Goal: Task Accomplishment & Management: Complete application form

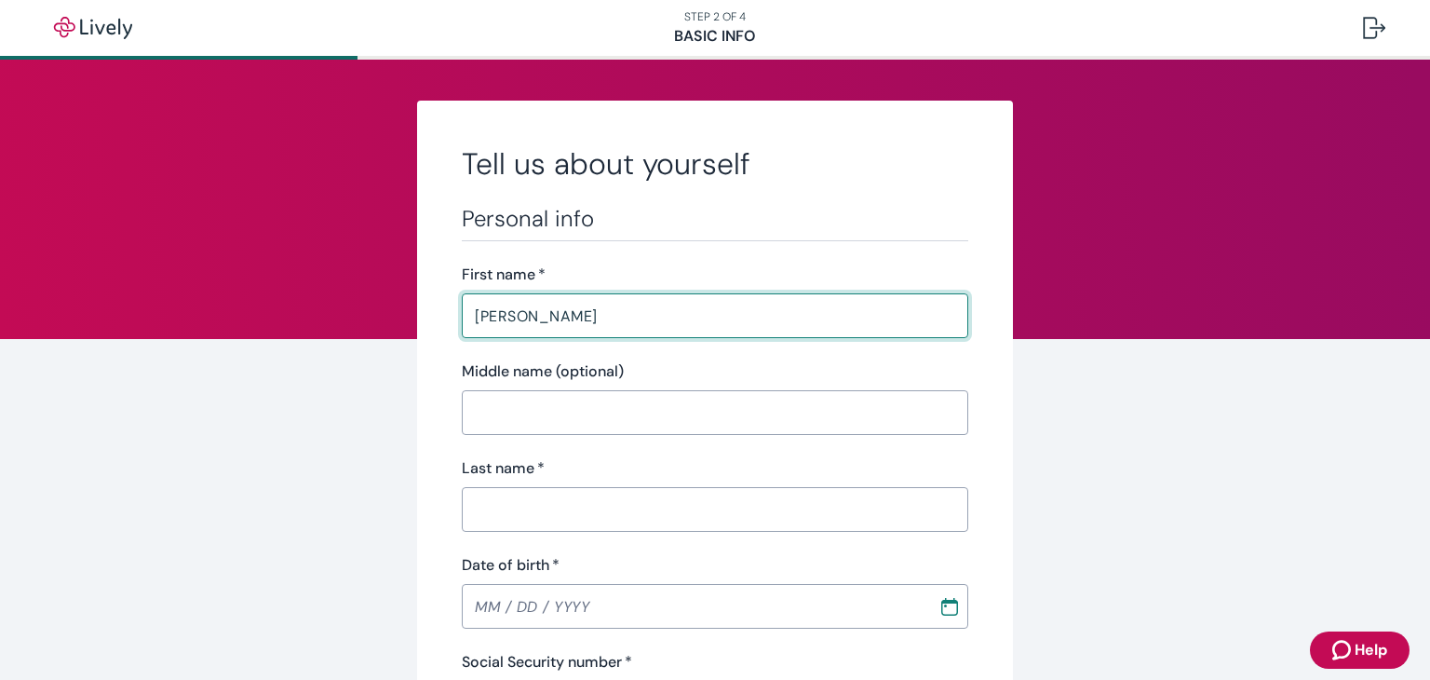
type input "[PERSON_NAME]"
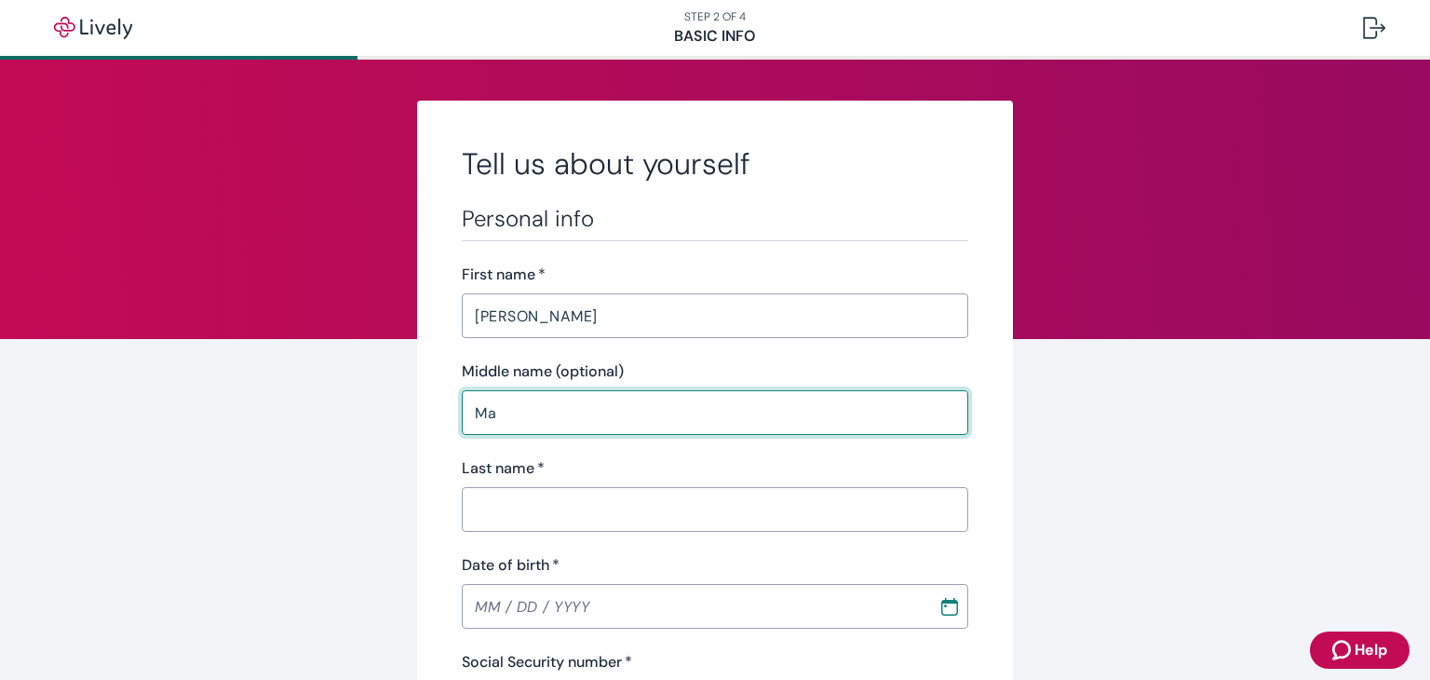
type input "M"
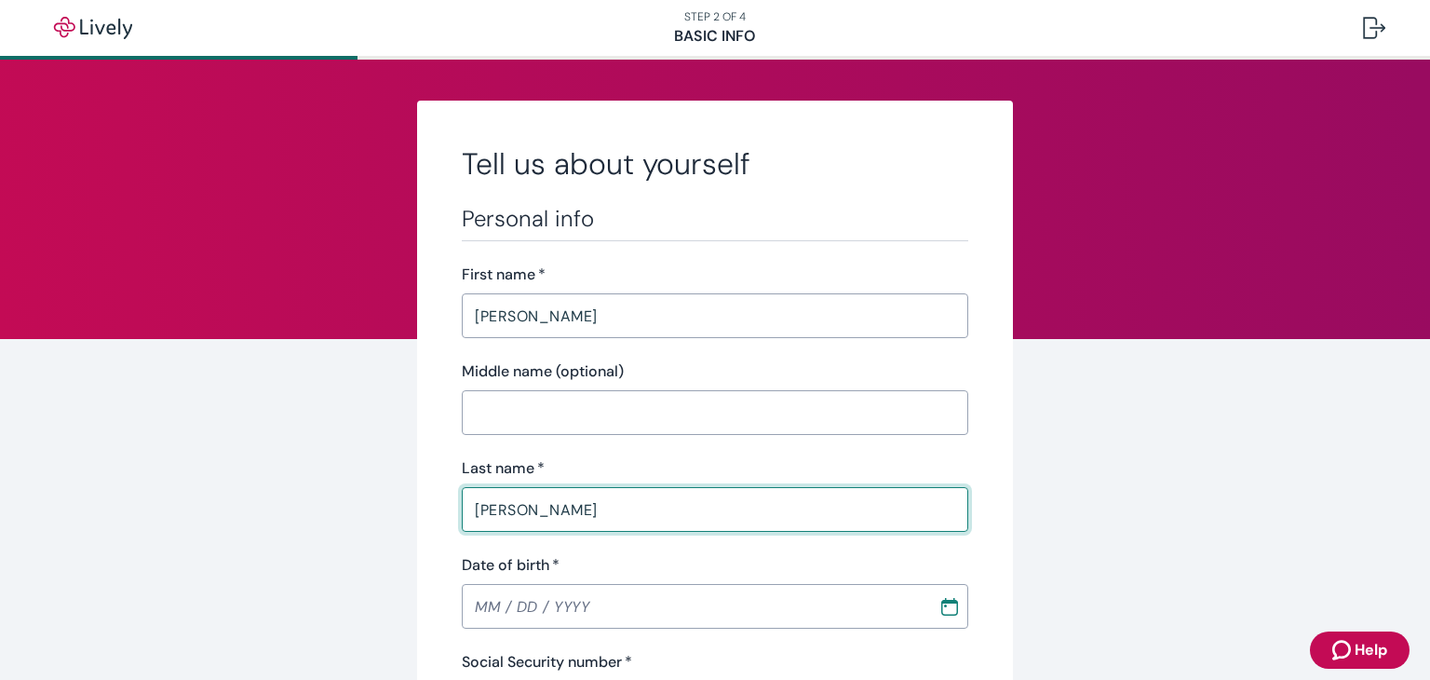
type input "[PERSON_NAME]"
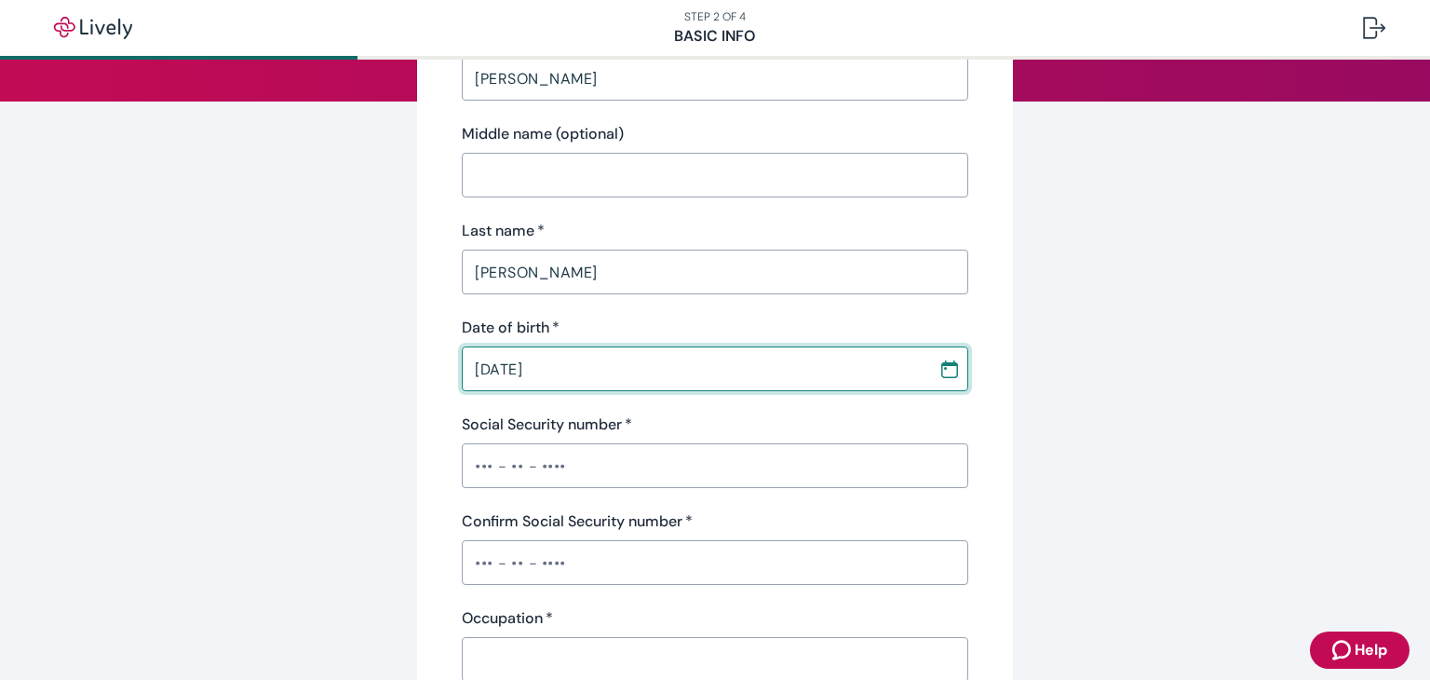
scroll to position [260, 0]
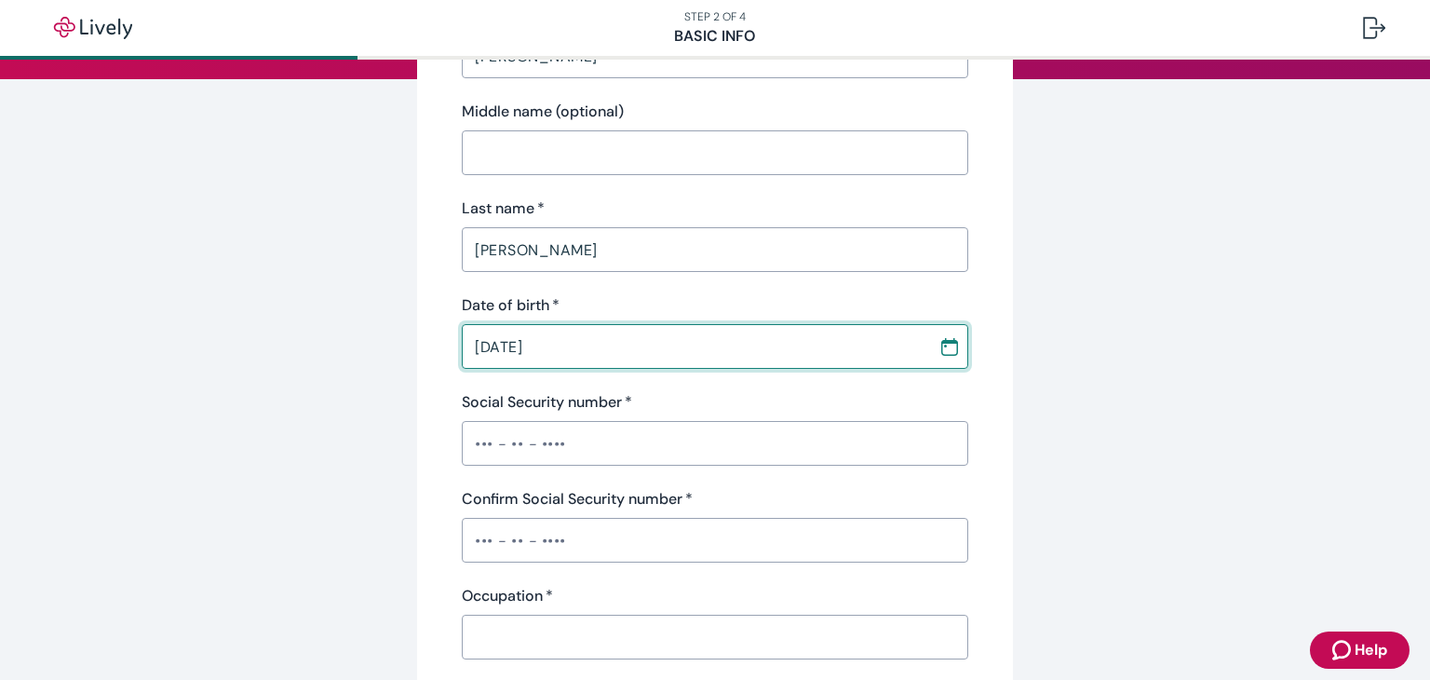
type input "[DATE]"
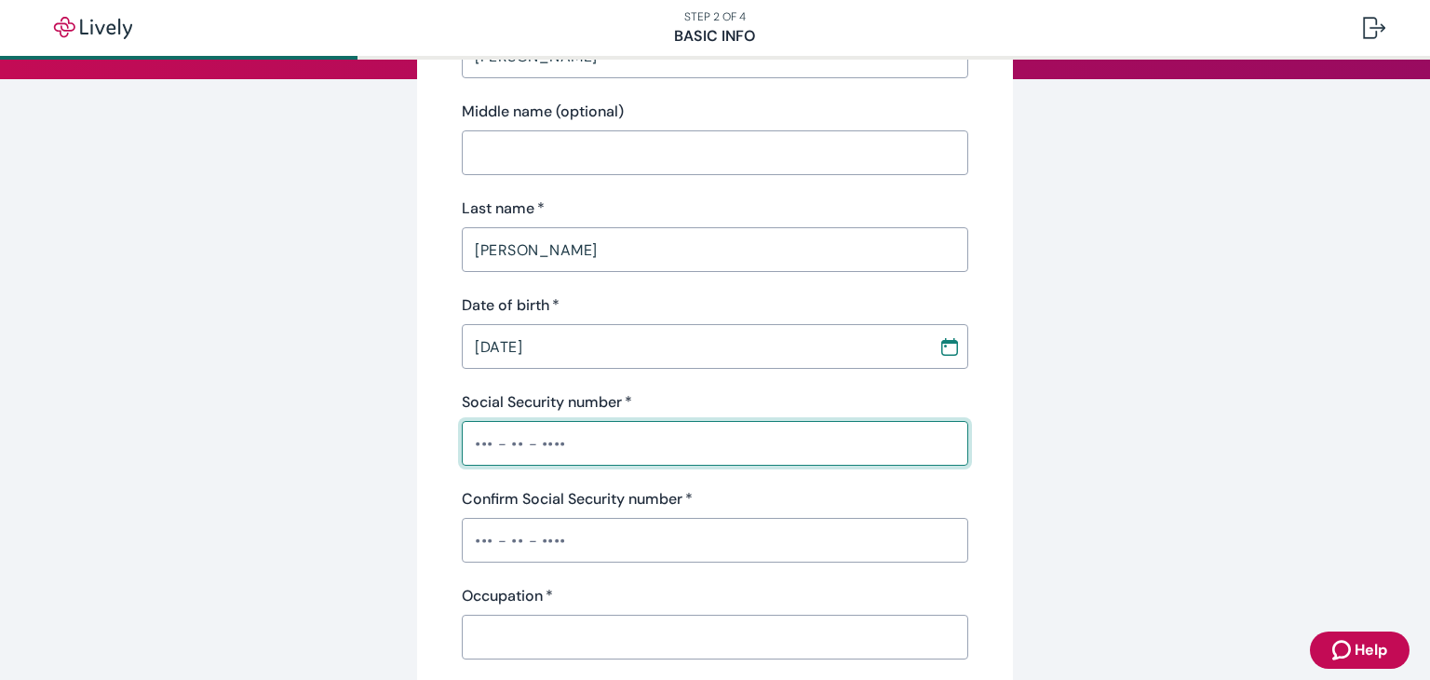
click at [663, 433] on input "Social Security number   *" at bounding box center [715, 443] width 507 height 37
type input "•••-••-8295"
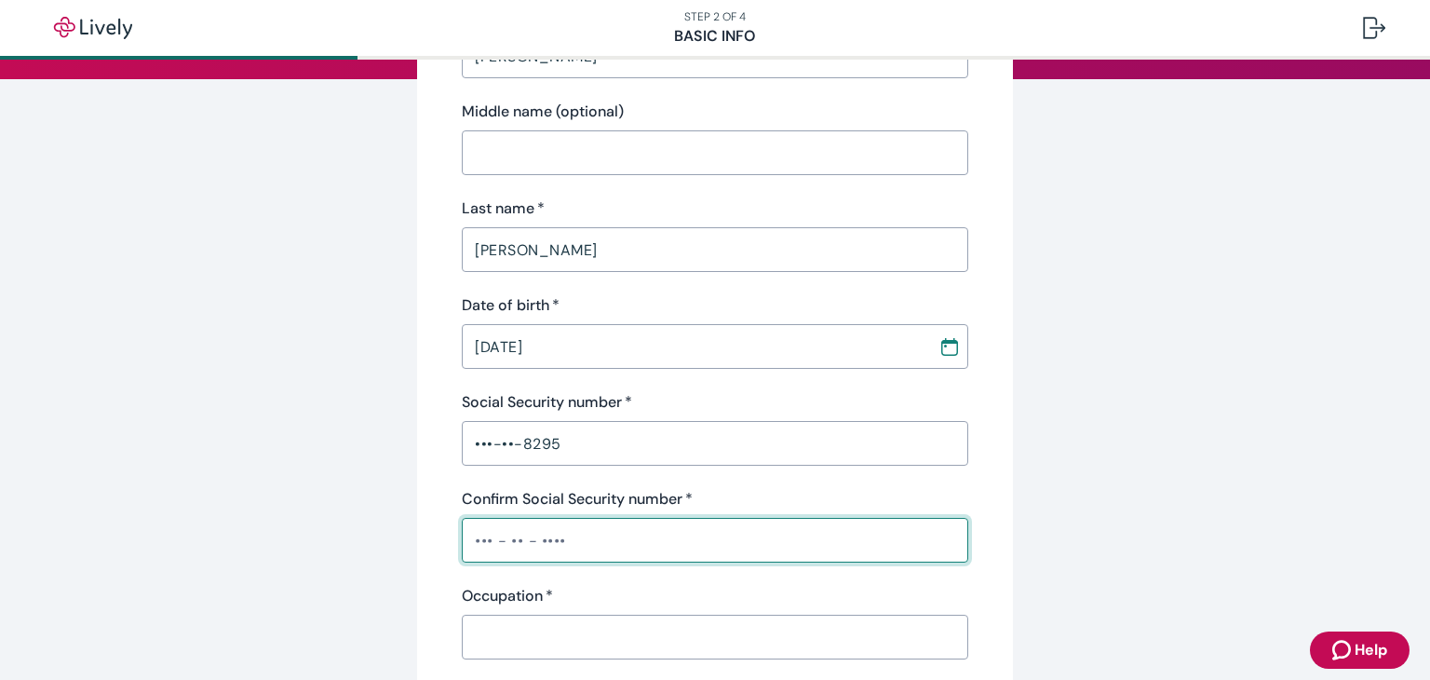
click at [483, 522] on input "Confirm Social Security number   *" at bounding box center [715, 539] width 507 height 37
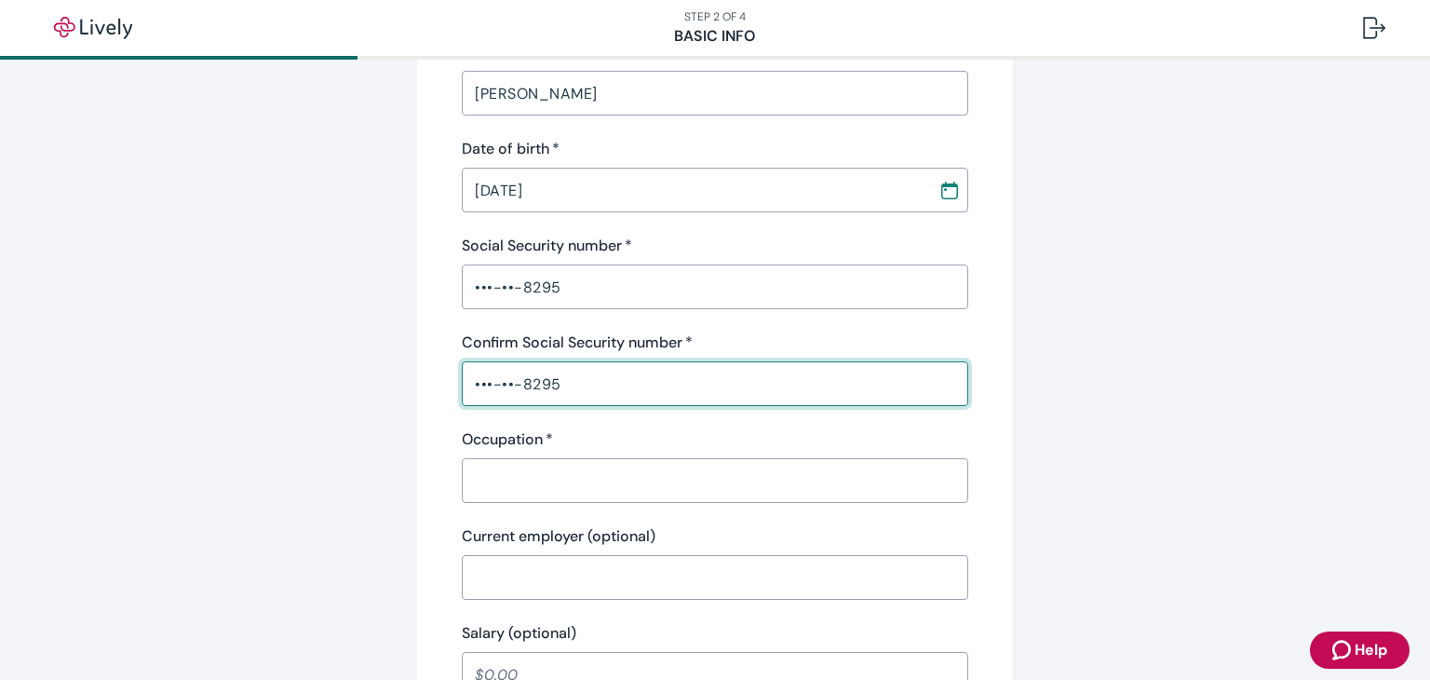
scroll to position [417, 0]
type input "•••-••-8295"
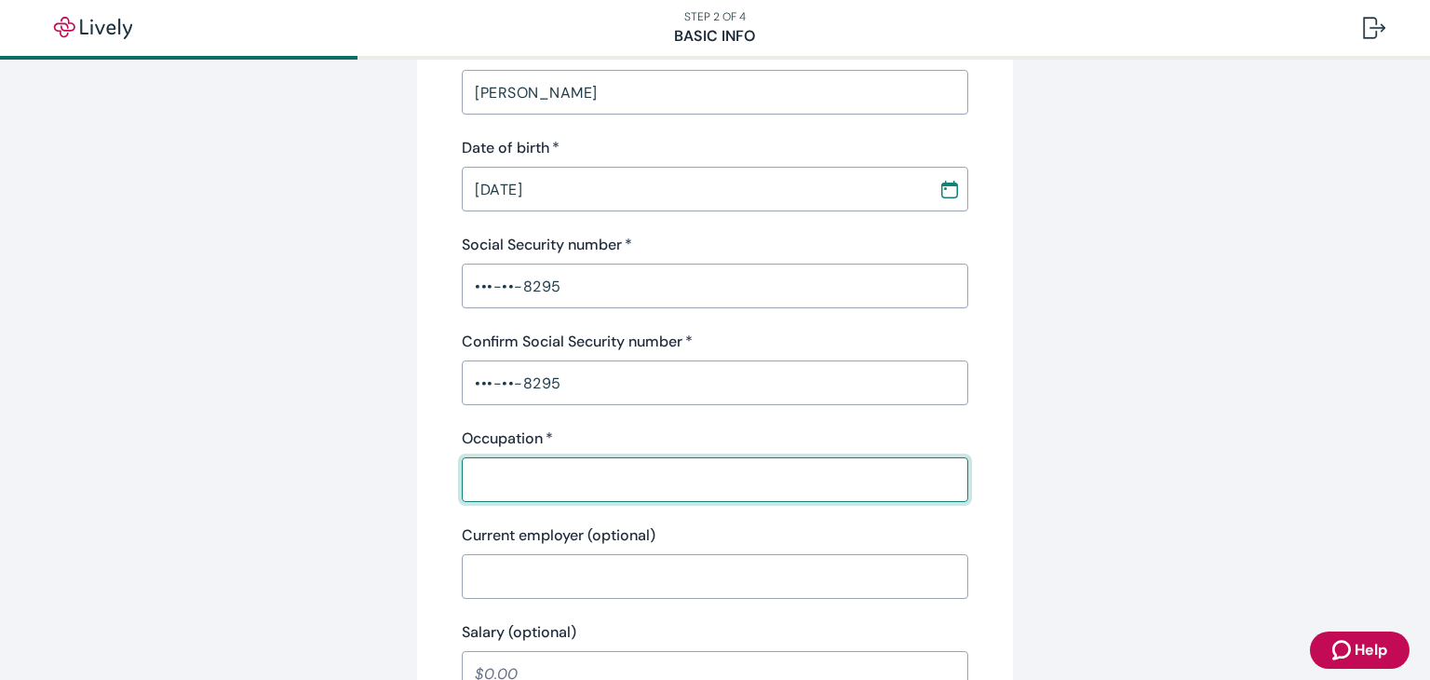
click at [473, 490] on input "Occupation   *" at bounding box center [715, 479] width 507 height 37
type input "Occupational Therapist"
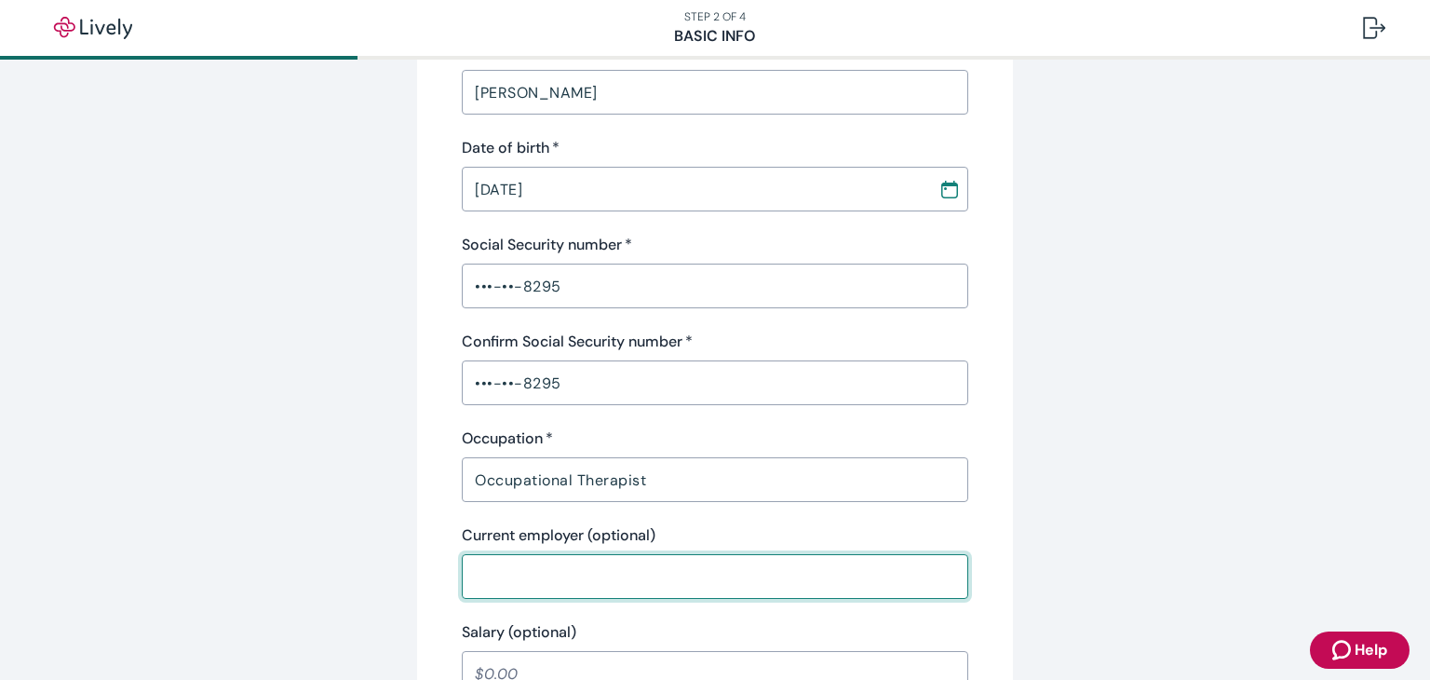
click at [513, 587] on input "Current employer (optional)" at bounding box center [715, 576] width 507 height 37
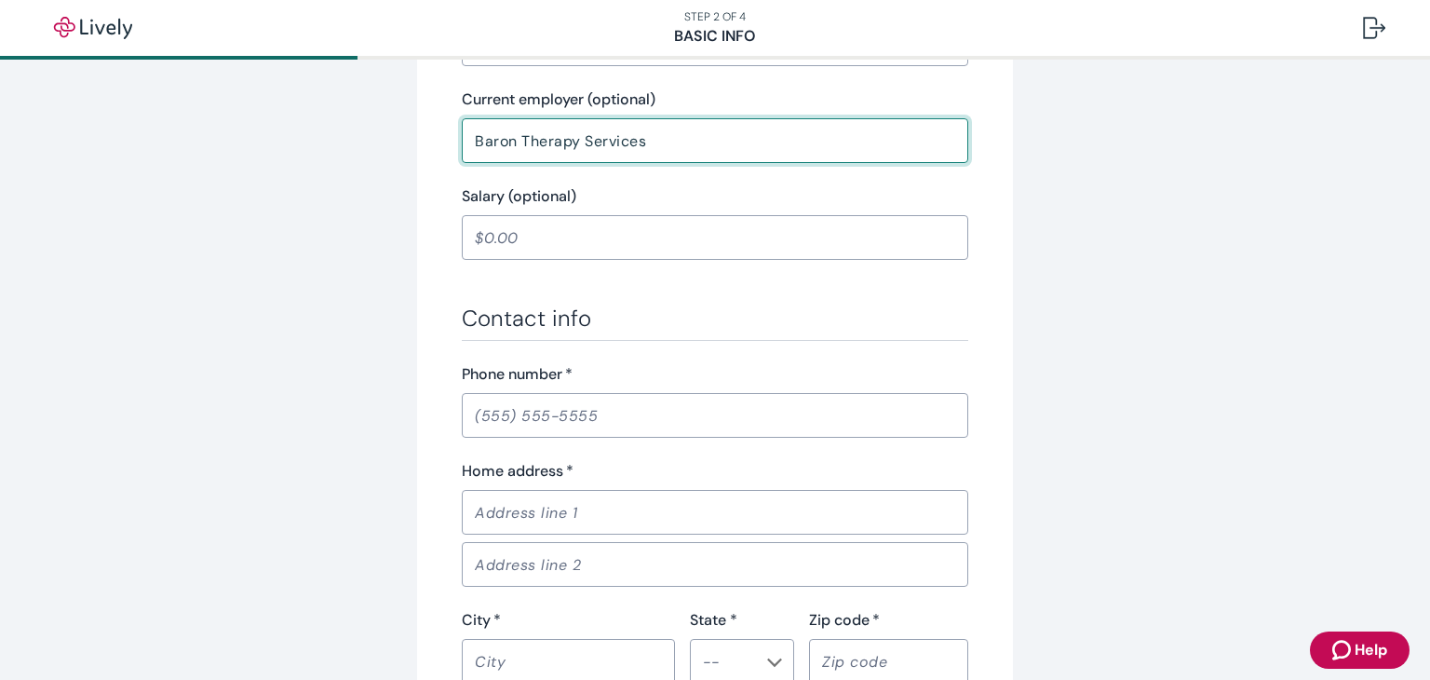
scroll to position [859, 0]
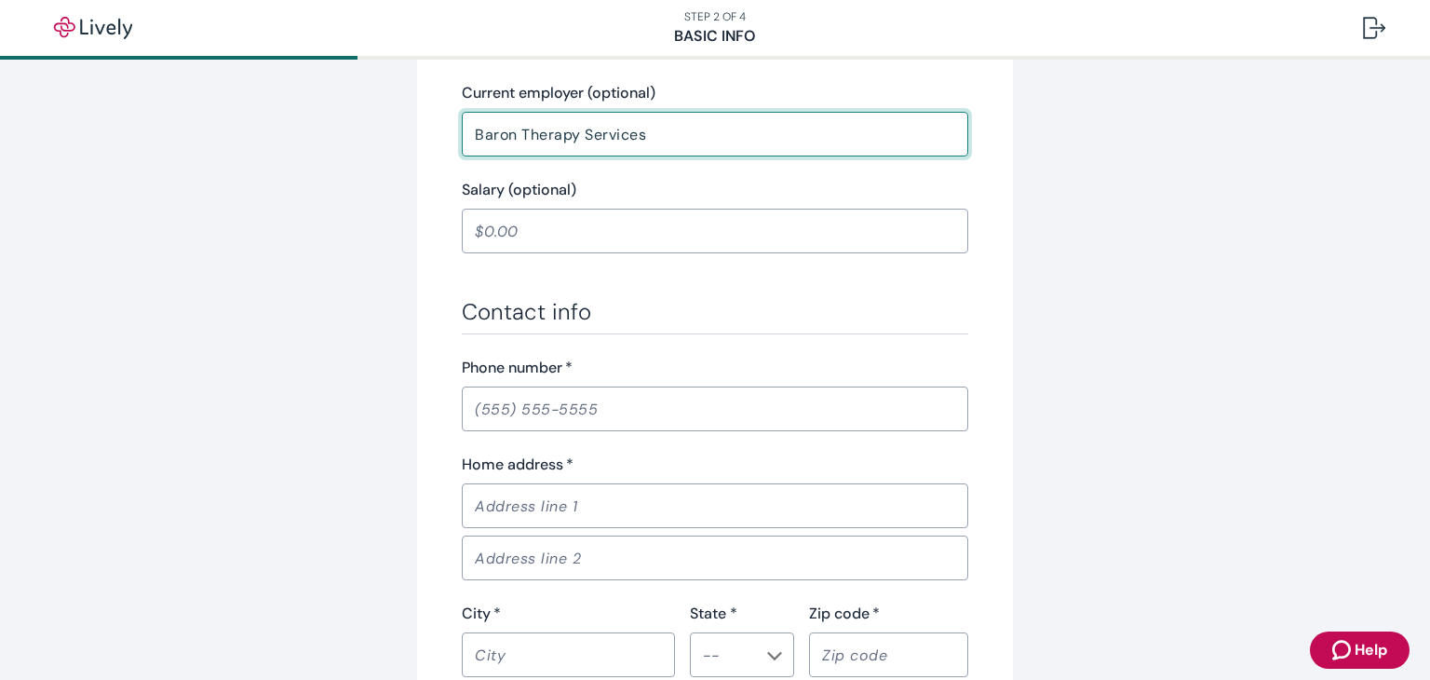
type input "Baron Therapy Services"
click at [490, 243] on input "Salary (optional)" at bounding box center [715, 230] width 507 height 37
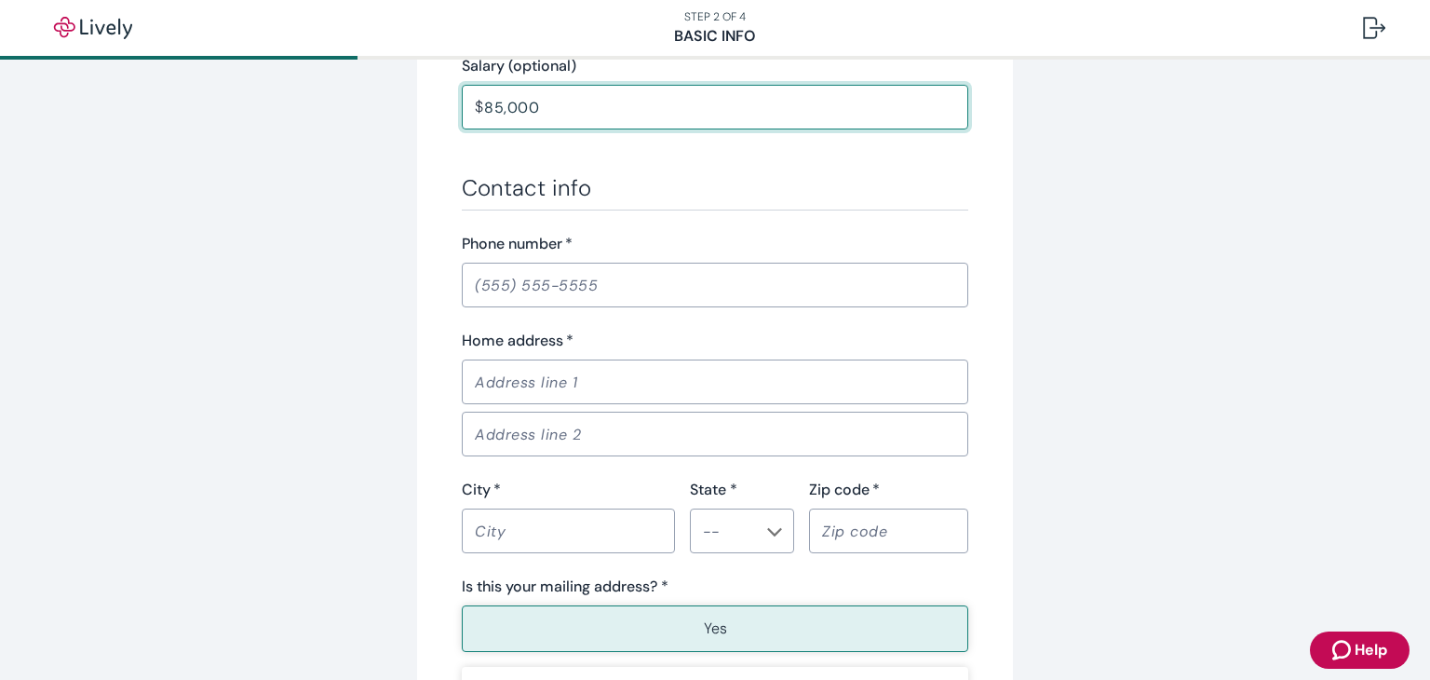
scroll to position [986, 0]
type input "85,000.00"
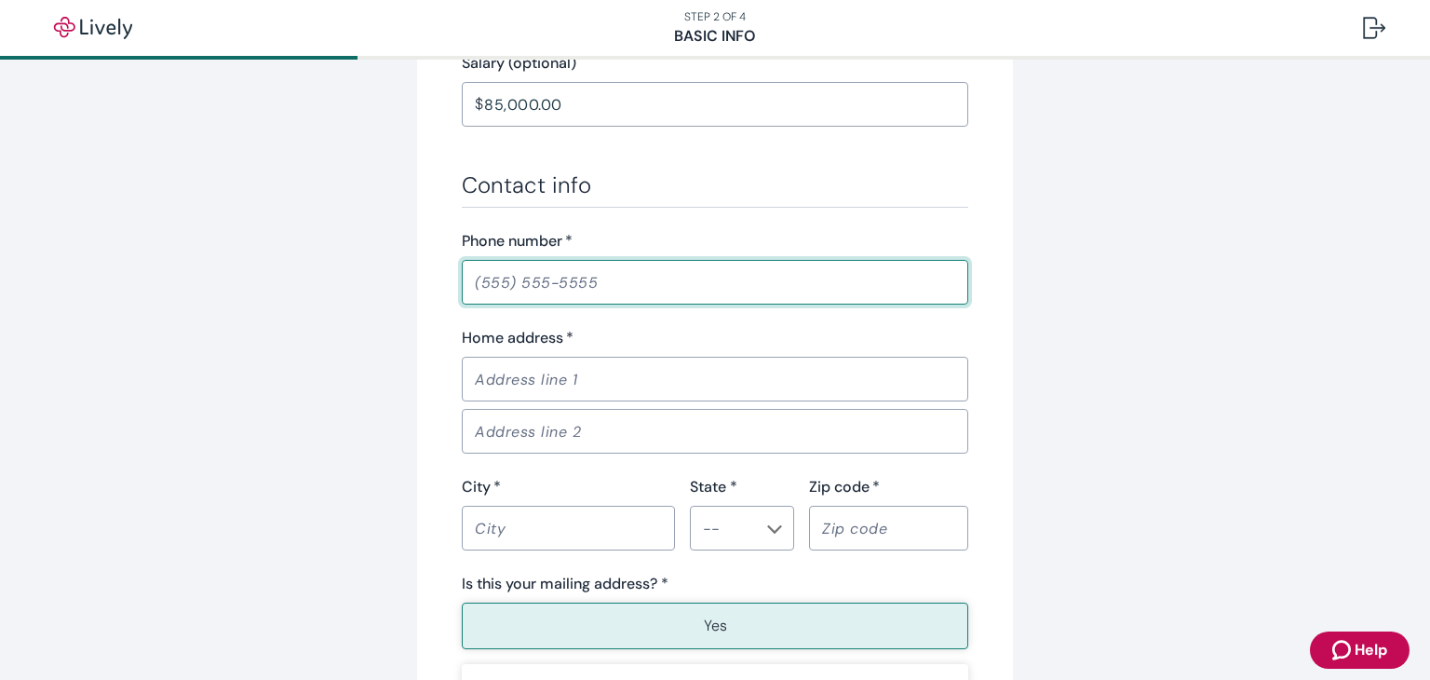
click at [481, 271] on input "Phone number   *" at bounding box center [715, 282] width 507 height 37
type input "[PHONE_NUMBER]"
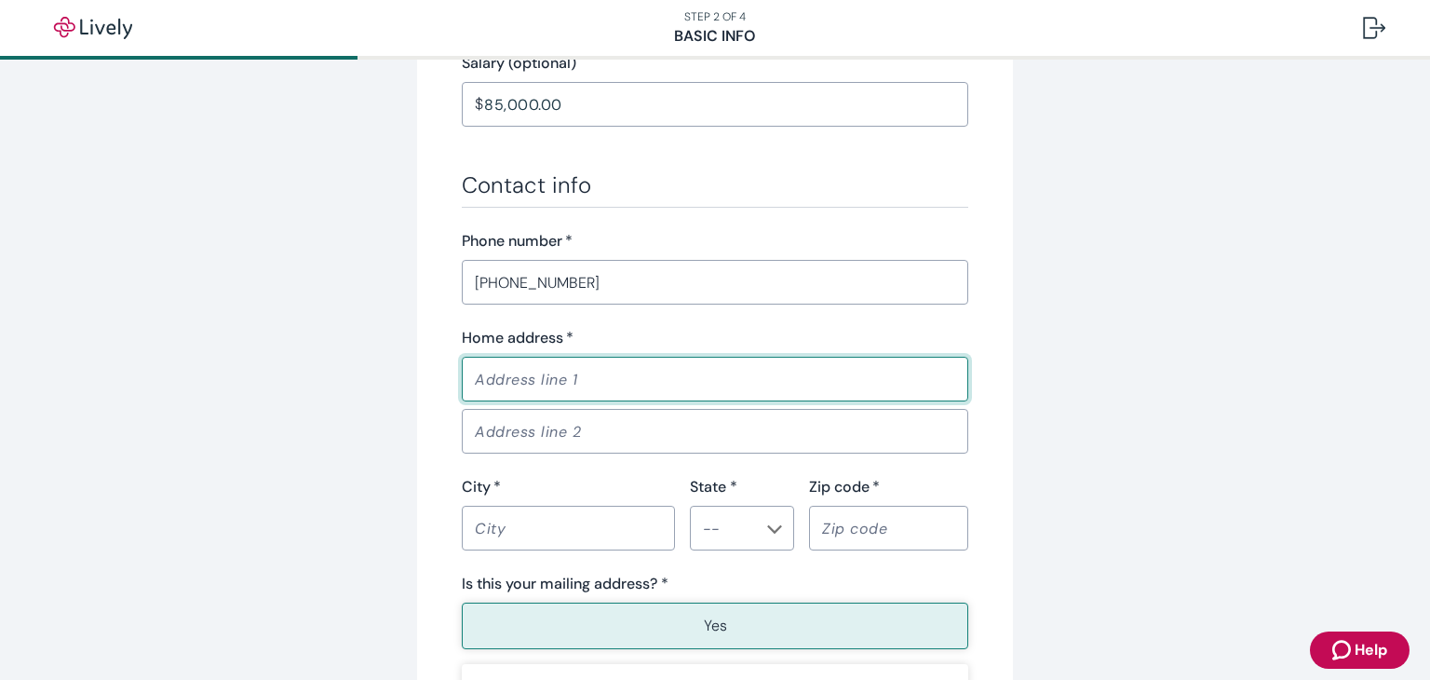
click at [477, 369] on input "Home address   *" at bounding box center [715, 378] width 507 height 37
type input "[STREET_ADDRESS]"
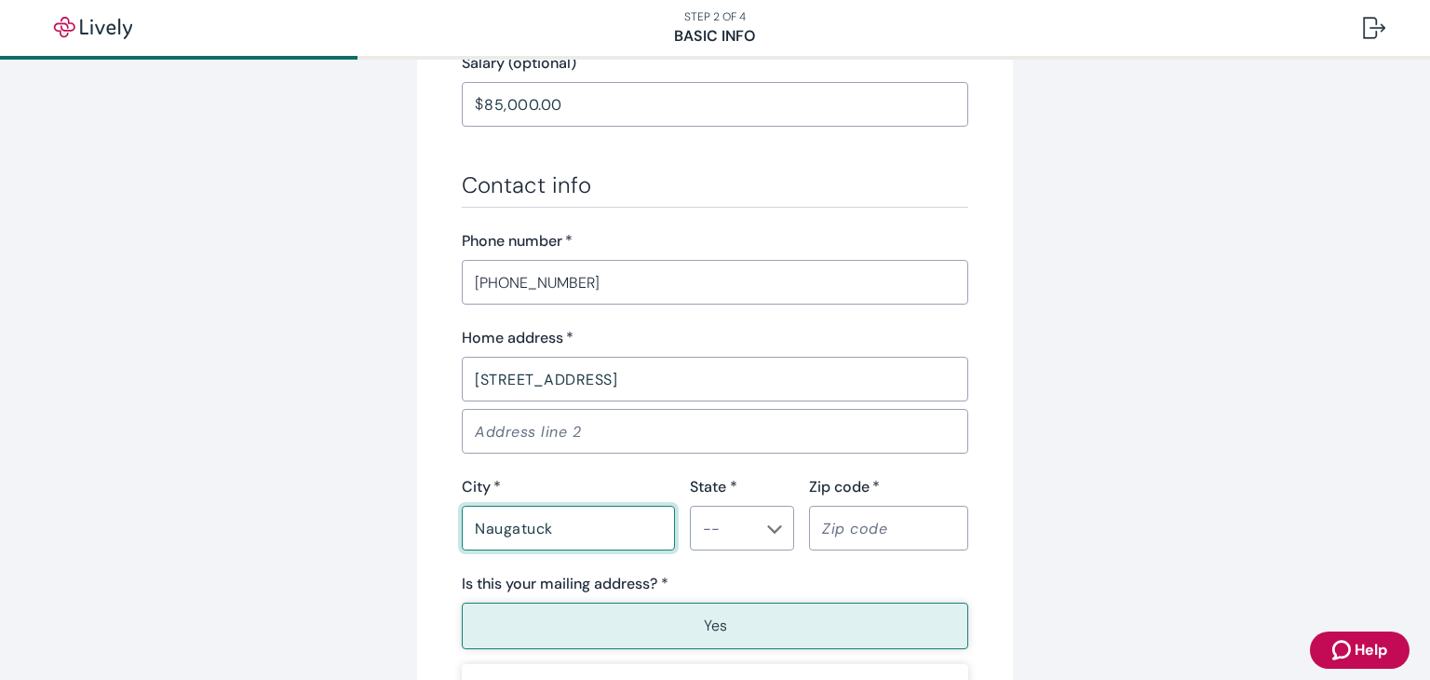
type input "Naugatuck"
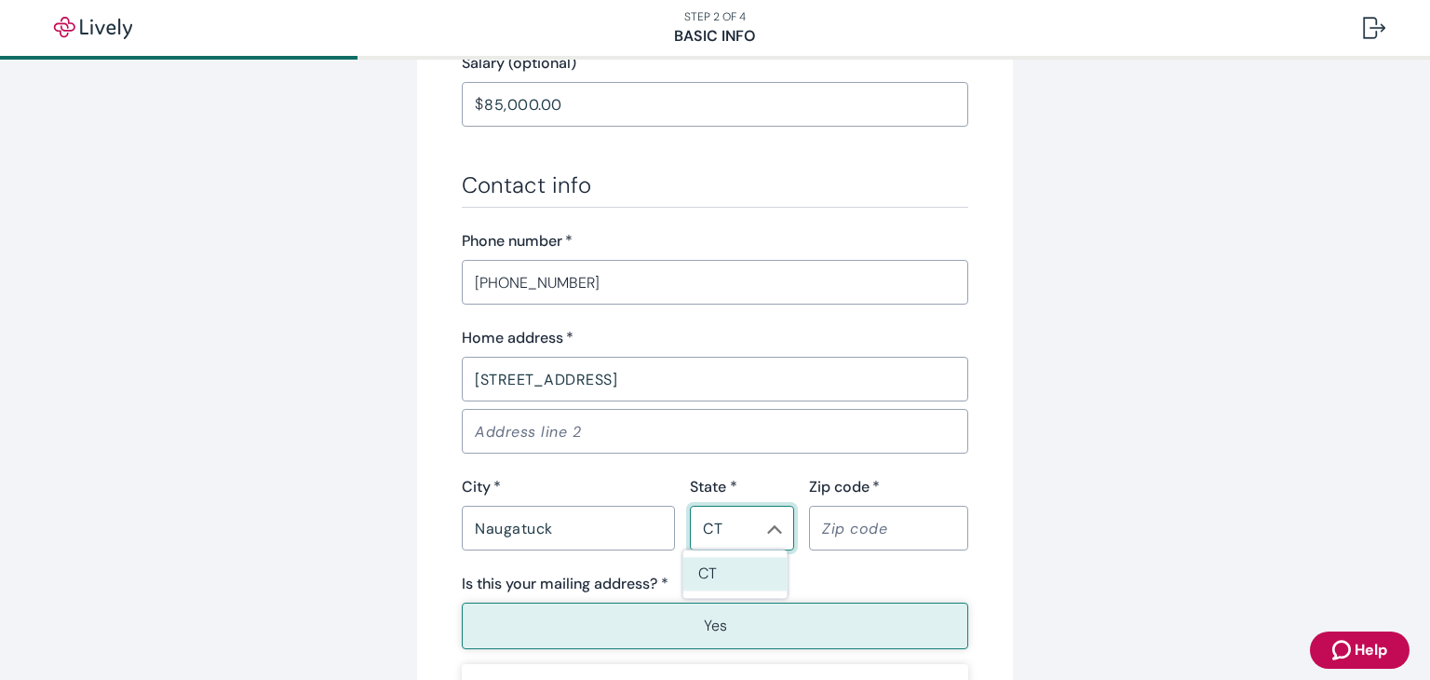
type input "CT"
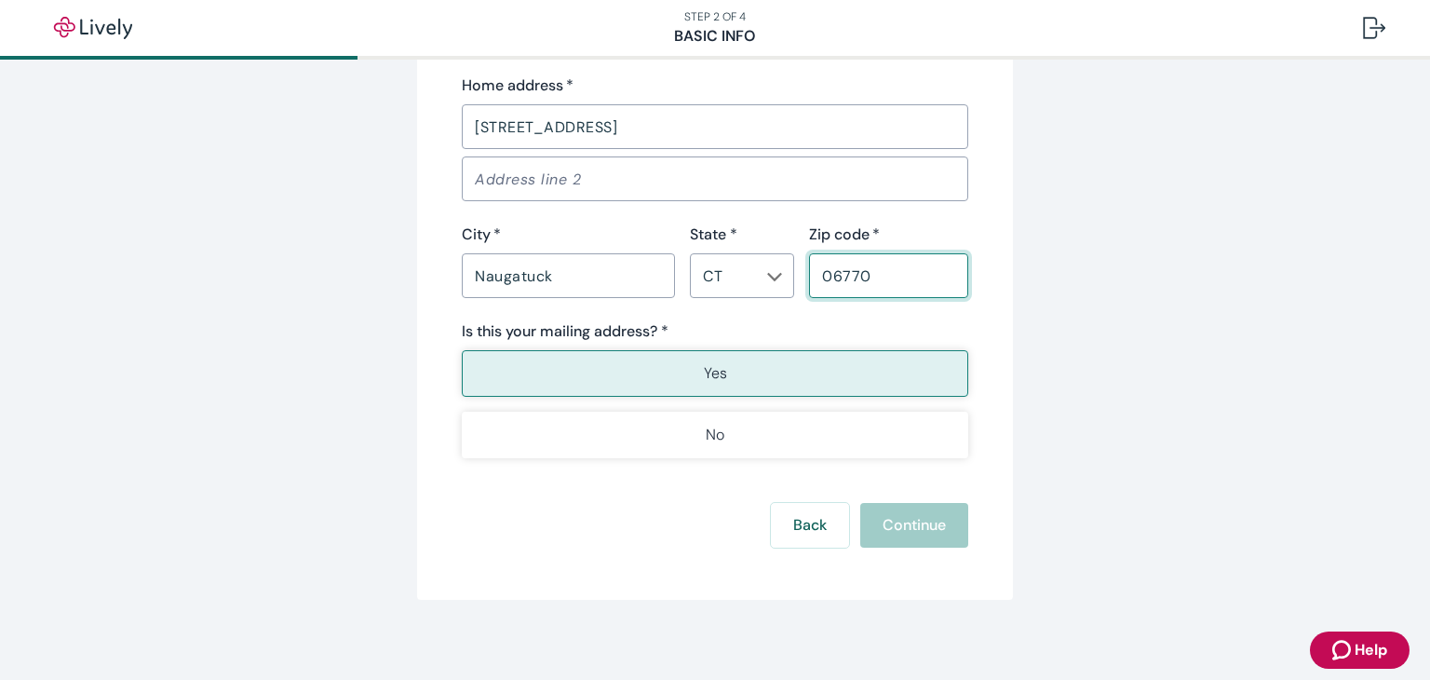
scroll to position [1239, 0]
type input "06770"
click at [637, 349] on button "Yes" at bounding box center [715, 372] width 507 height 47
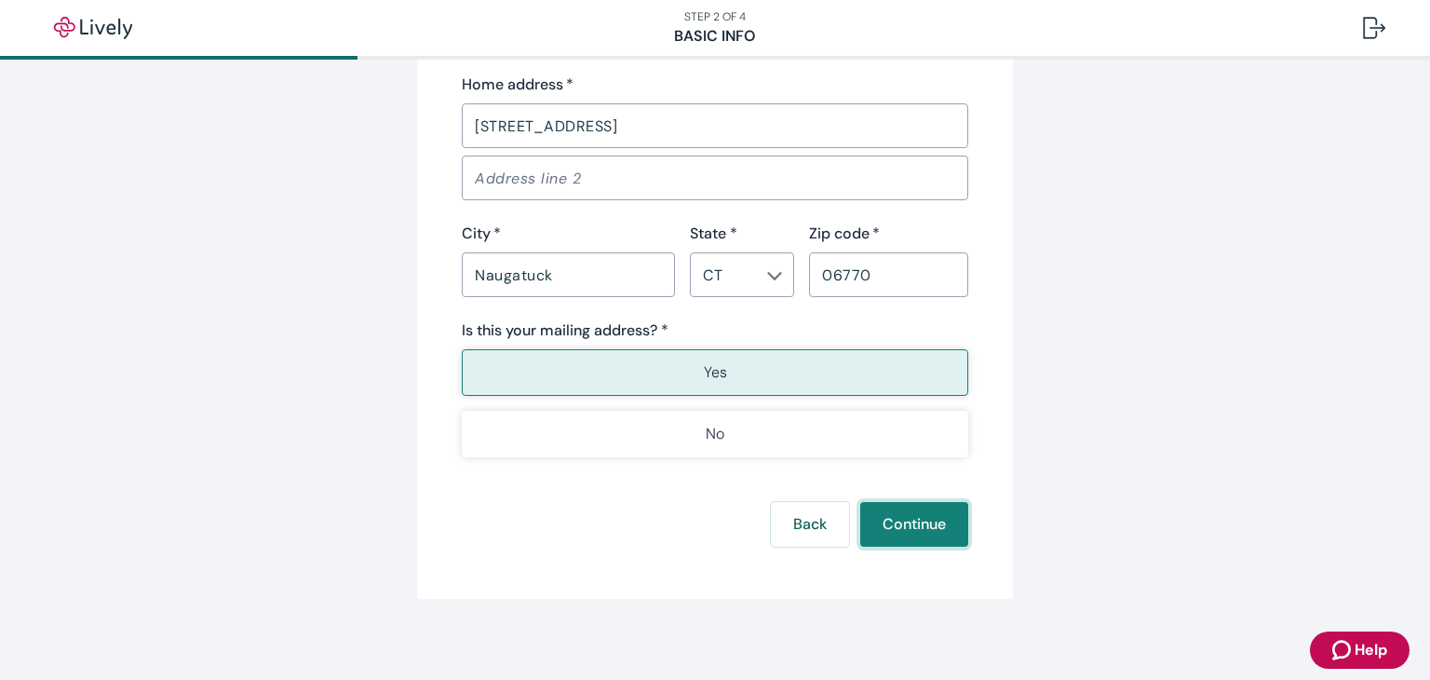
click at [920, 525] on button "Continue" at bounding box center [914, 524] width 108 height 45
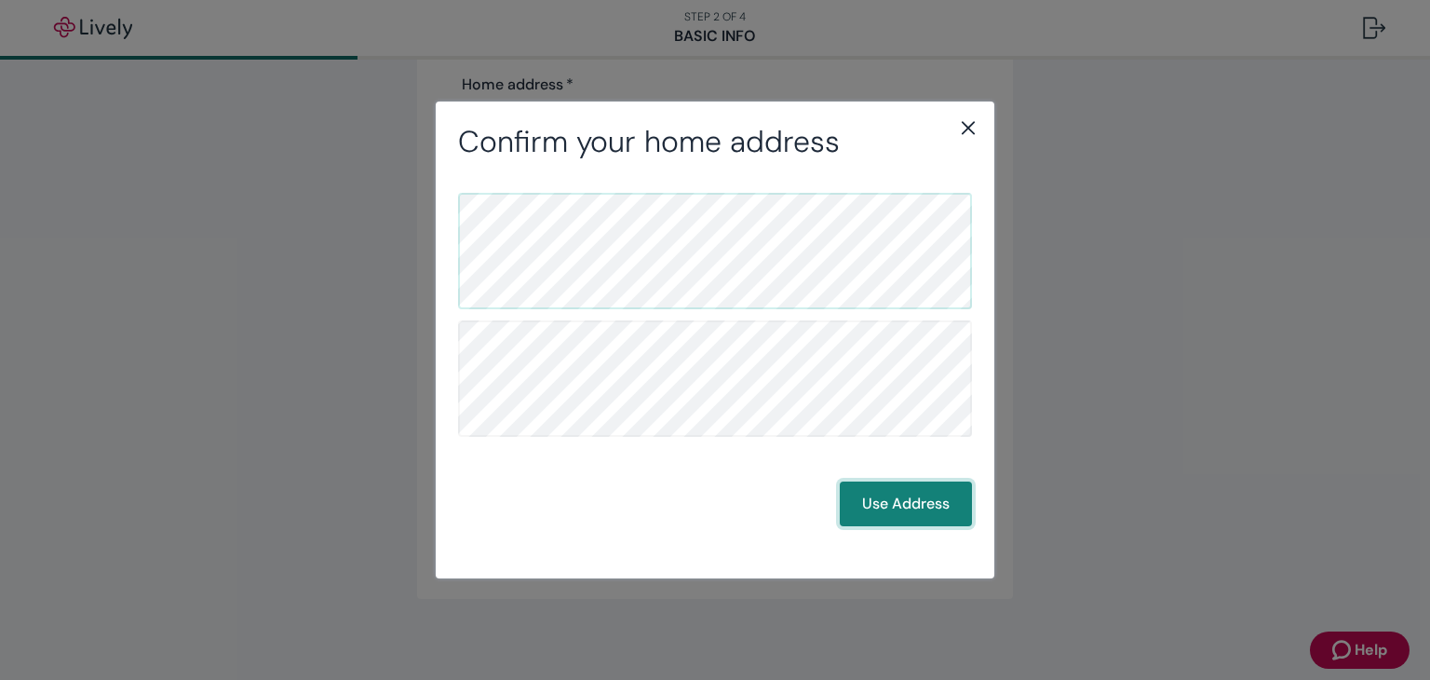
click at [916, 521] on button "Use Address" at bounding box center [906, 503] width 132 height 45
click at [887, 509] on button "Use Address" at bounding box center [906, 503] width 132 height 45
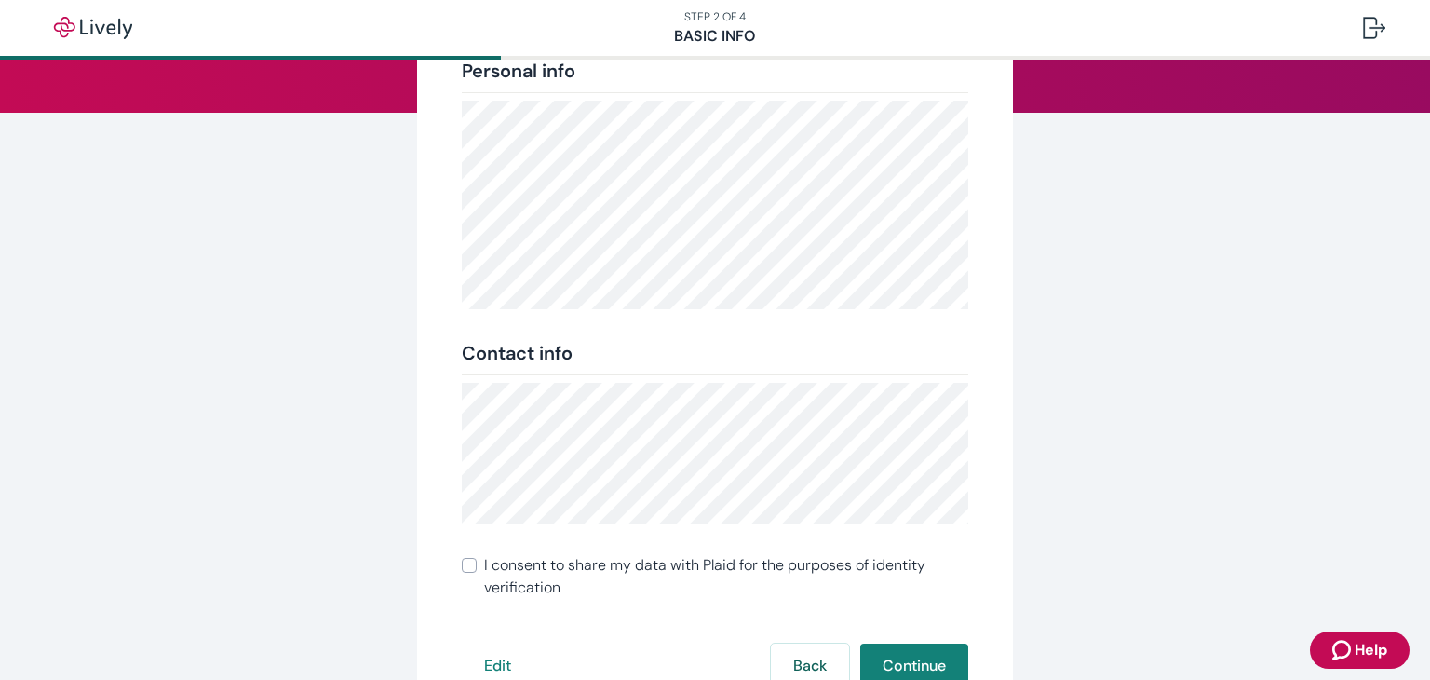
scroll to position [376, 0]
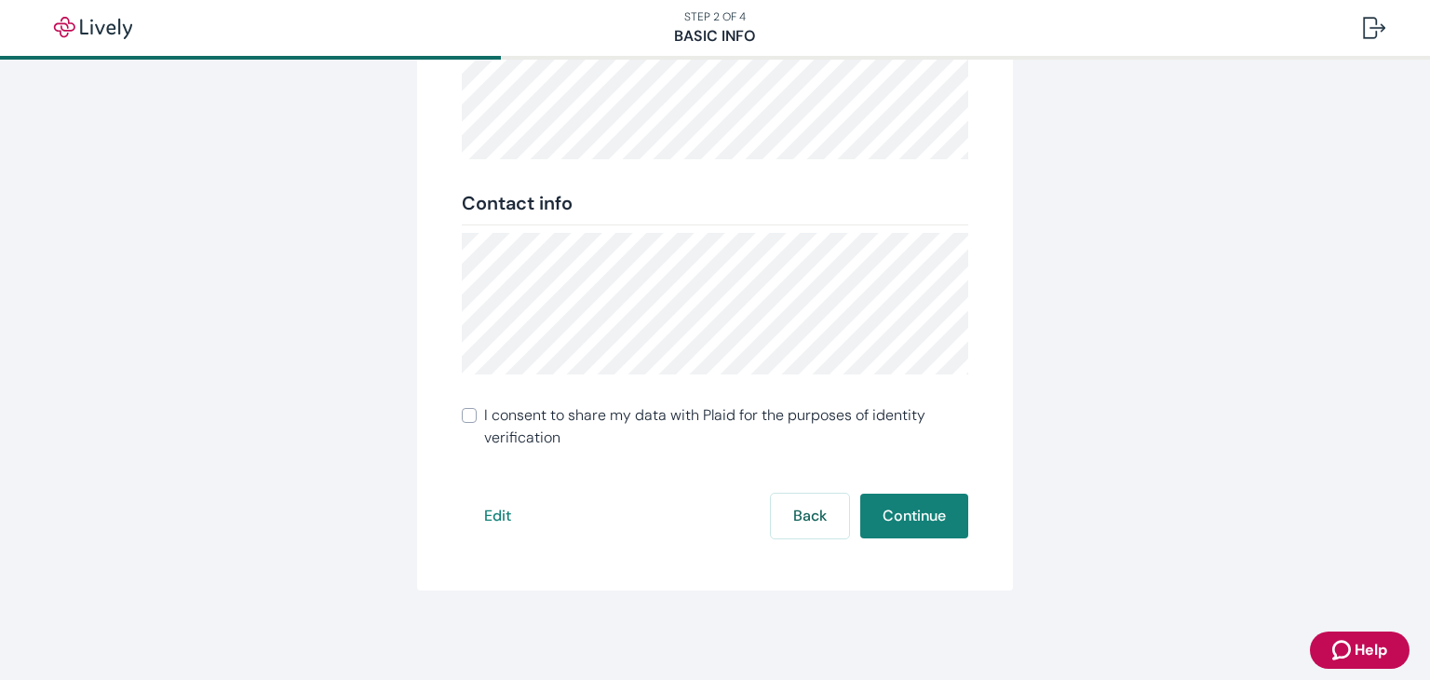
click at [484, 440] on span "I consent to share my data with Plaid for the purposes of identity verification" at bounding box center [726, 426] width 484 height 45
click at [477, 423] on input "I consent to share my data with Plaid for the purposes of identity verification" at bounding box center [469, 415] width 15 height 15
checkbox input "true"
click at [937, 529] on button "Continue" at bounding box center [914, 516] width 108 height 45
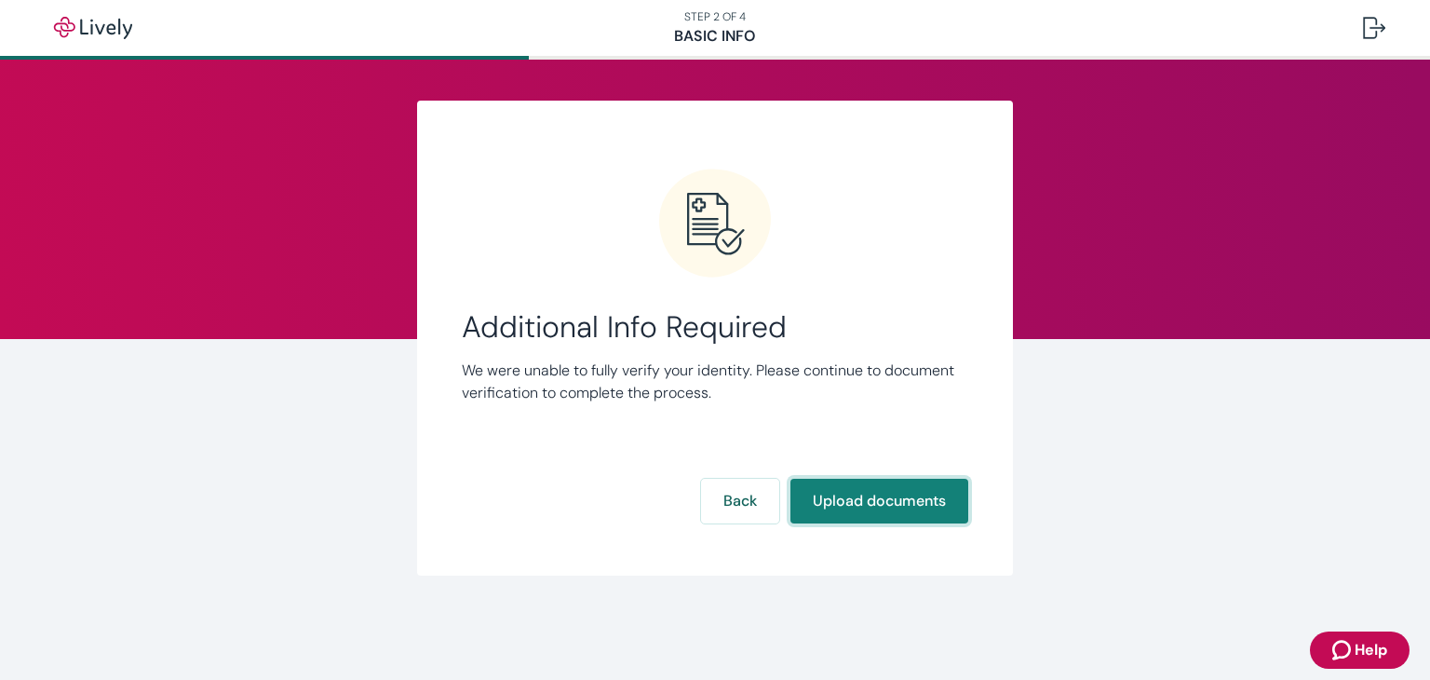
click at [867, 492] on button "Upload documents" at bounding box center [880, 501] width 178 height 45
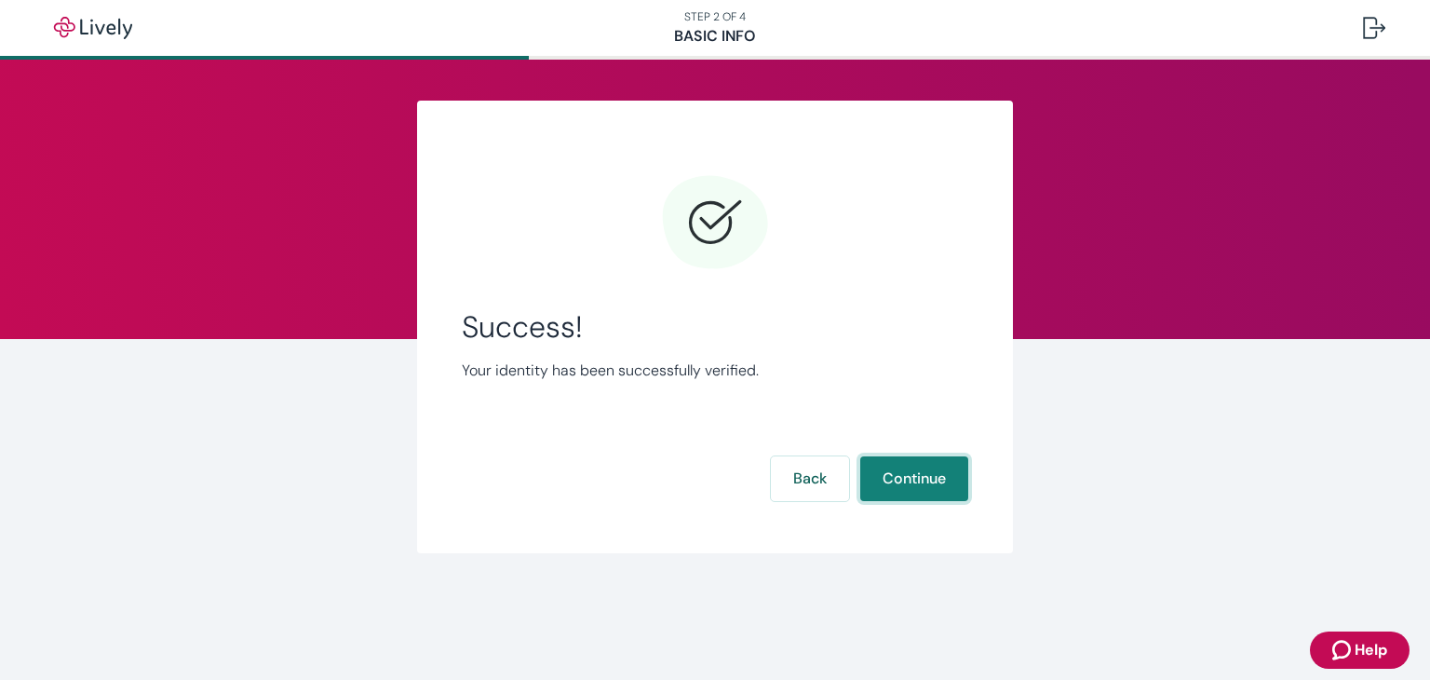
click at [867, 492] on button "Continue" at bounding box center [914, 478] width 108 height 45
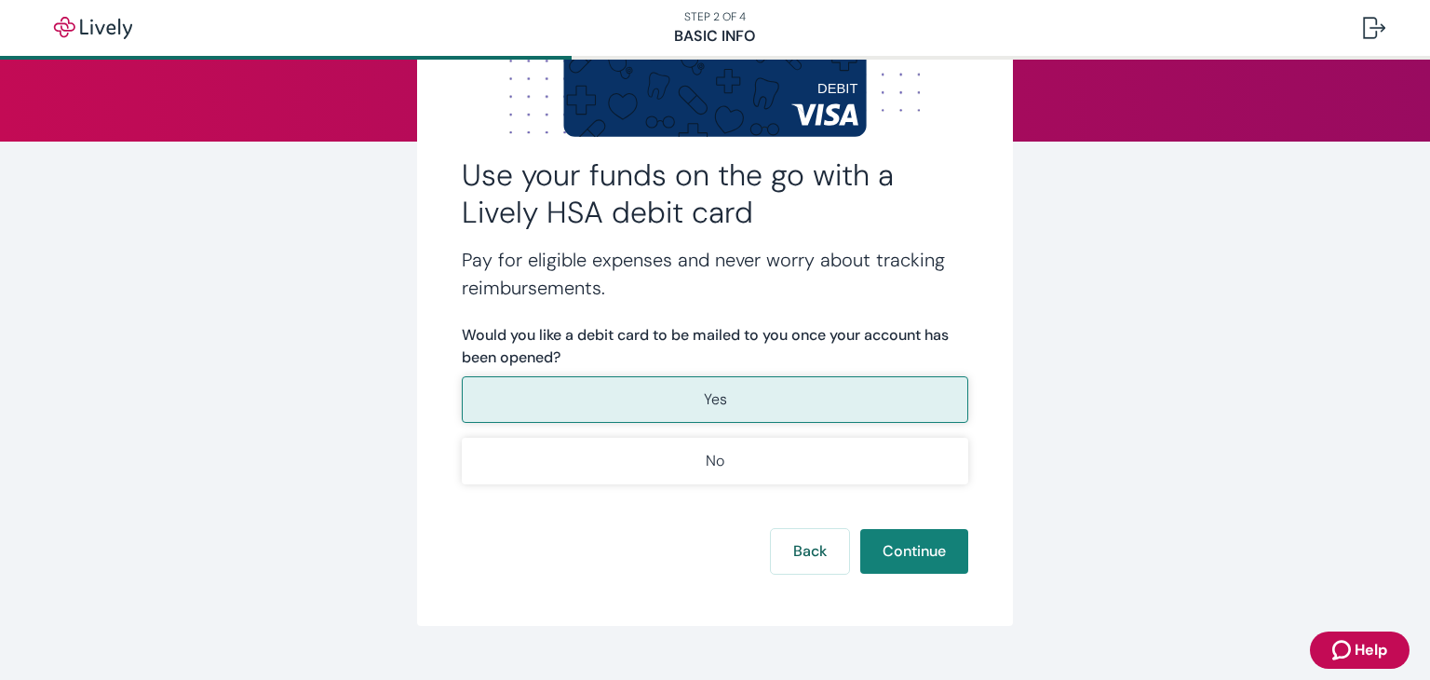
scroll to position [199, 0]
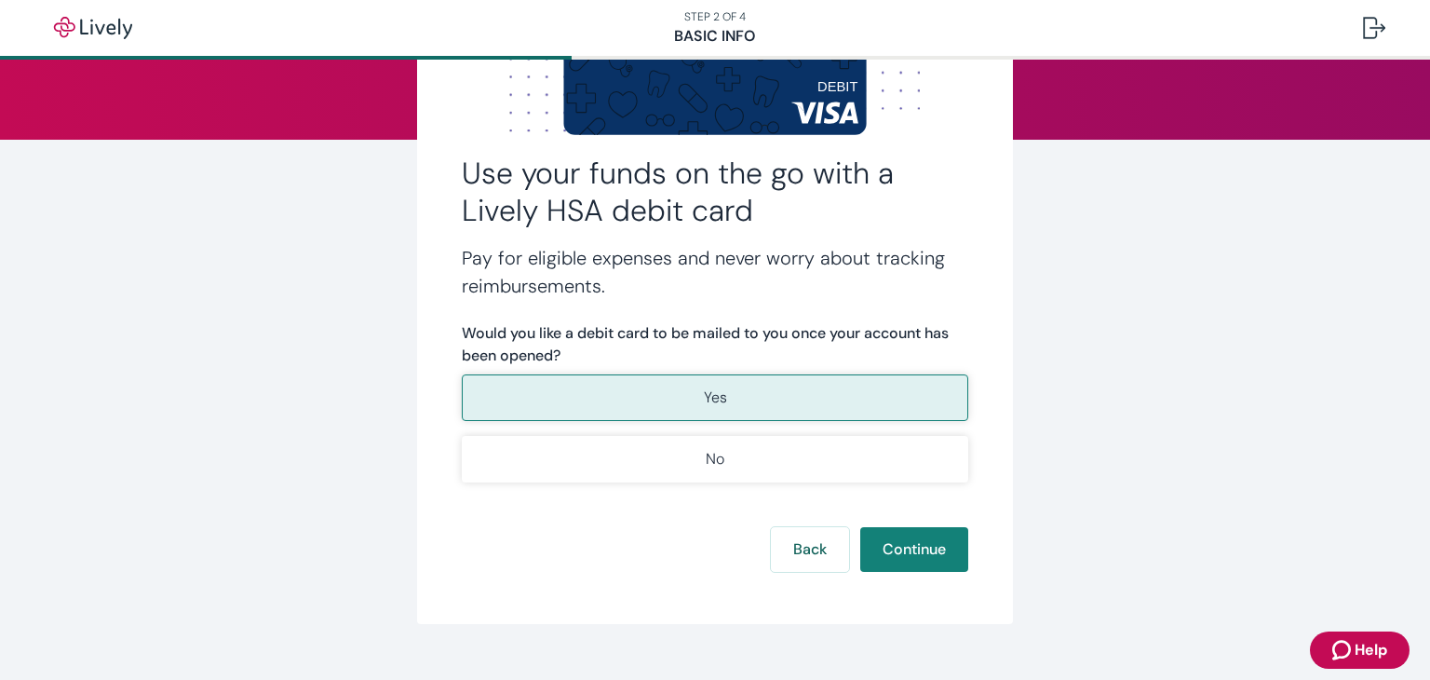
click at [719, 406] on p "Yes" at bounding box center [715, 397] width 23 height 22
click at [894, 534] on button "Continue" at bounding box center [914, 549] width 108 height 45
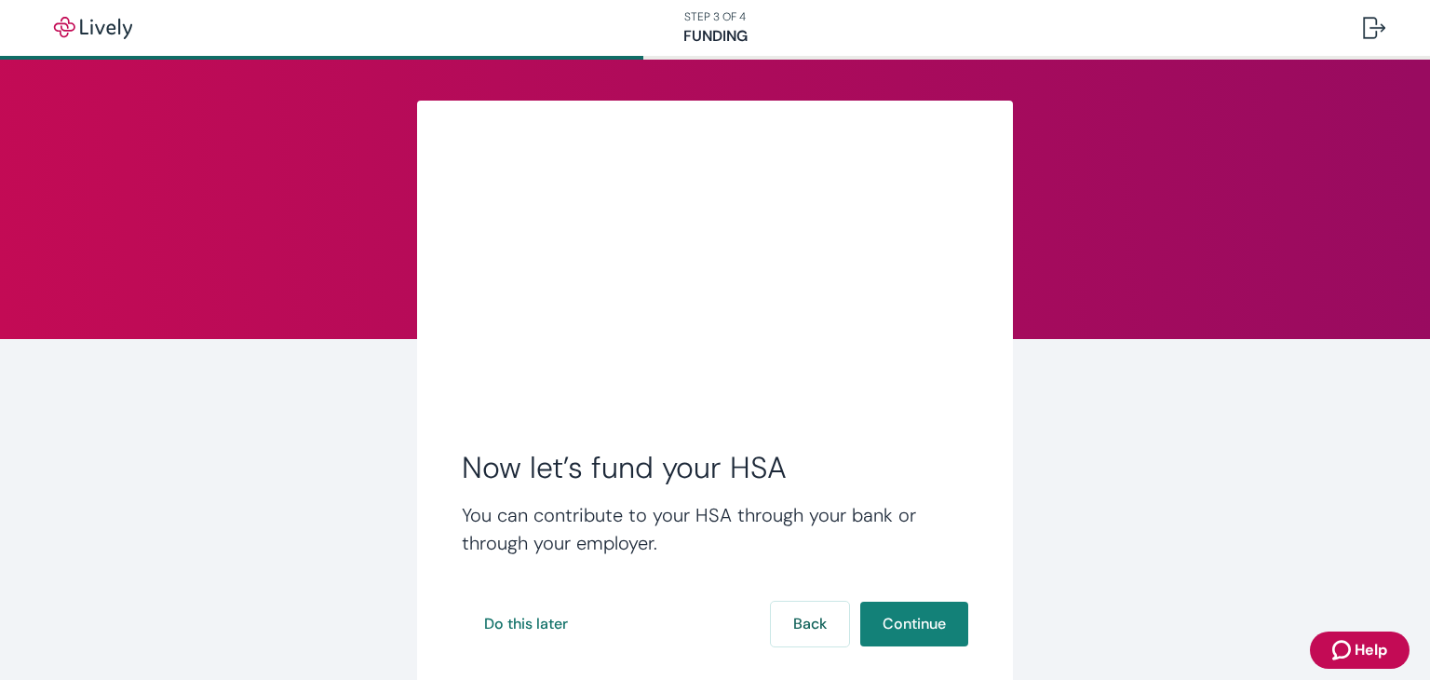
scroll to position [108, 0]
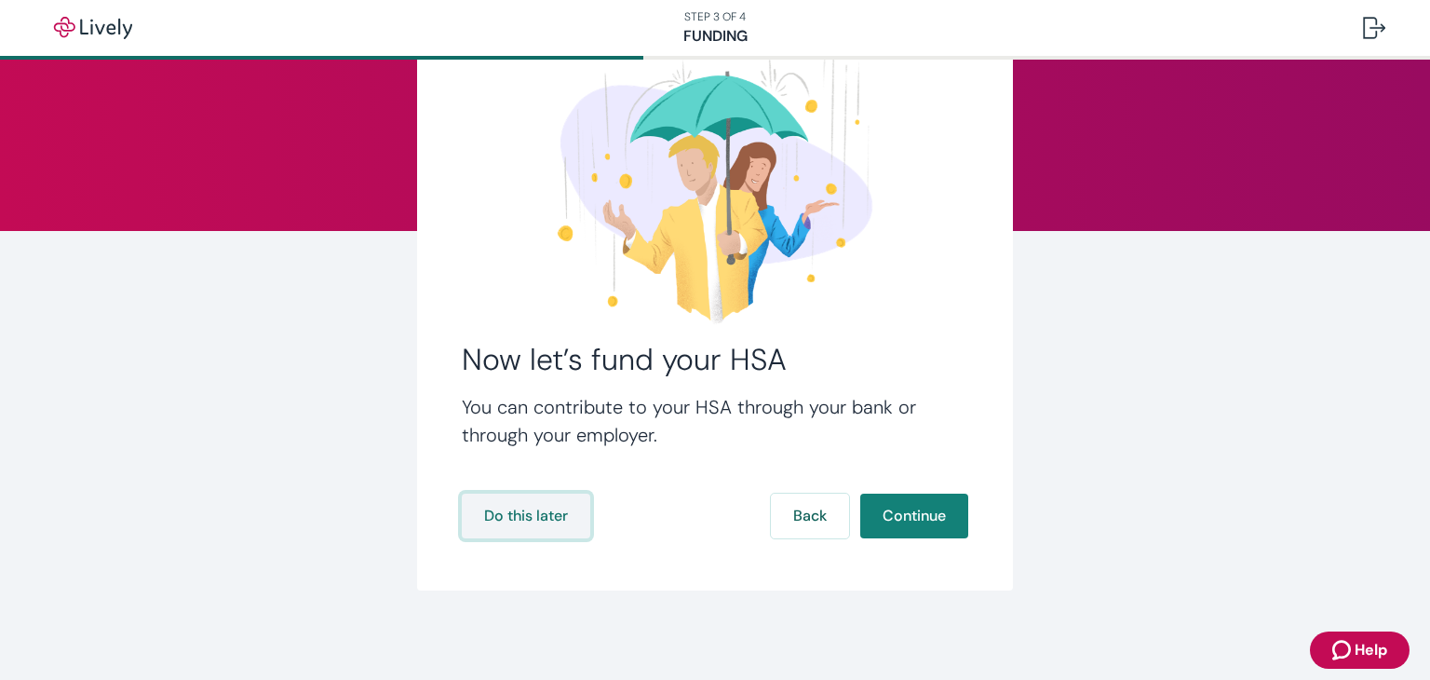
click at [540, 527] on button "Do this later" at bounding box center [526, 516] width 128 height 45
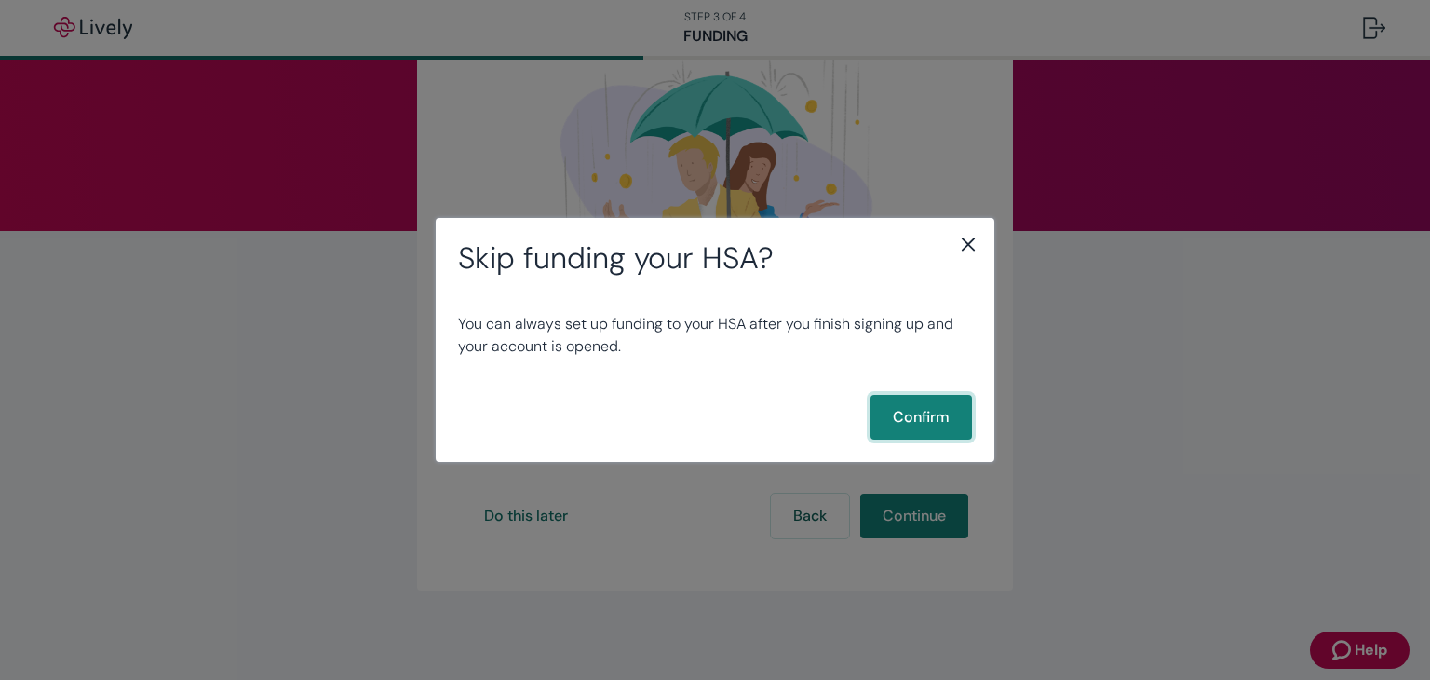
click at [889, 411] on button "Confirm" at bounding box center [921, 417] width 101 height 45
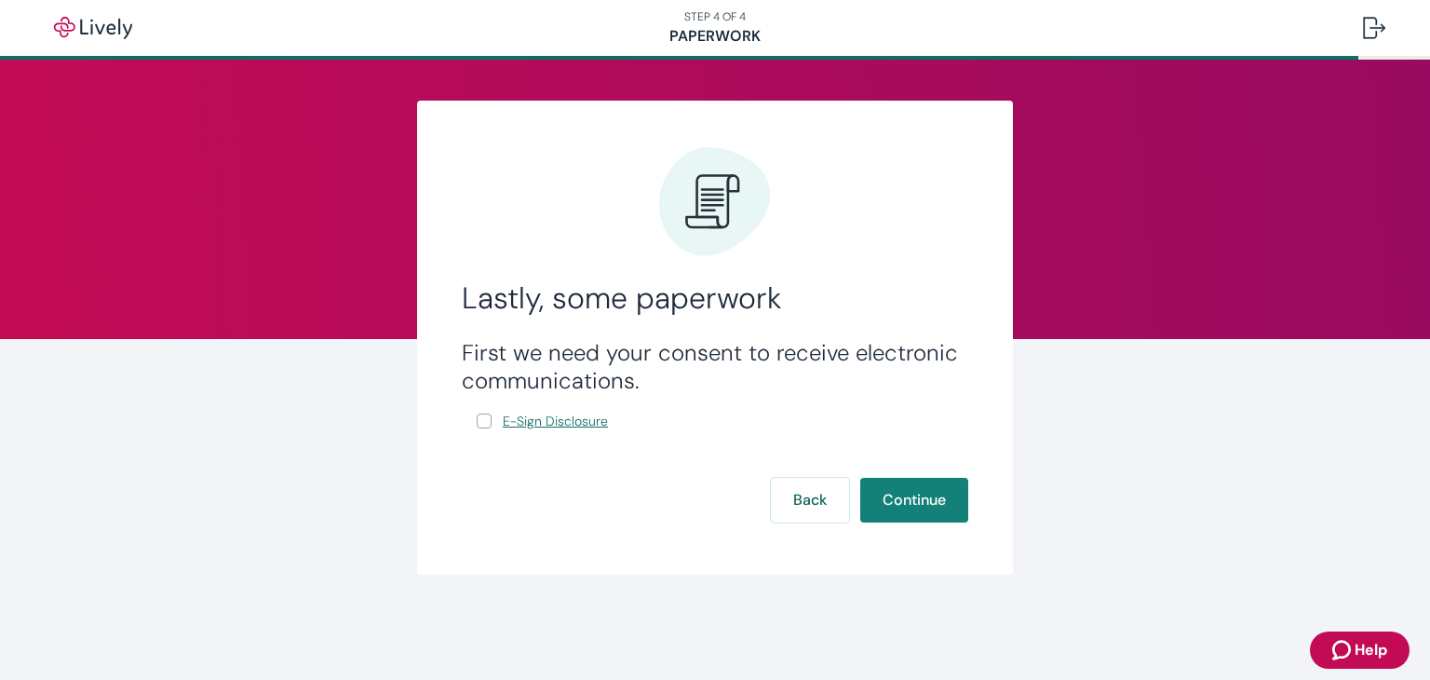
click at [521, 411] on link "E-Sign Disclosure" at bounding box center [555, 421] width 113 height 23
click at [488, 420] on input "E-Sign Disclosure" at bounding box center [484, 420] width 15 height 15
checkbox input "true"
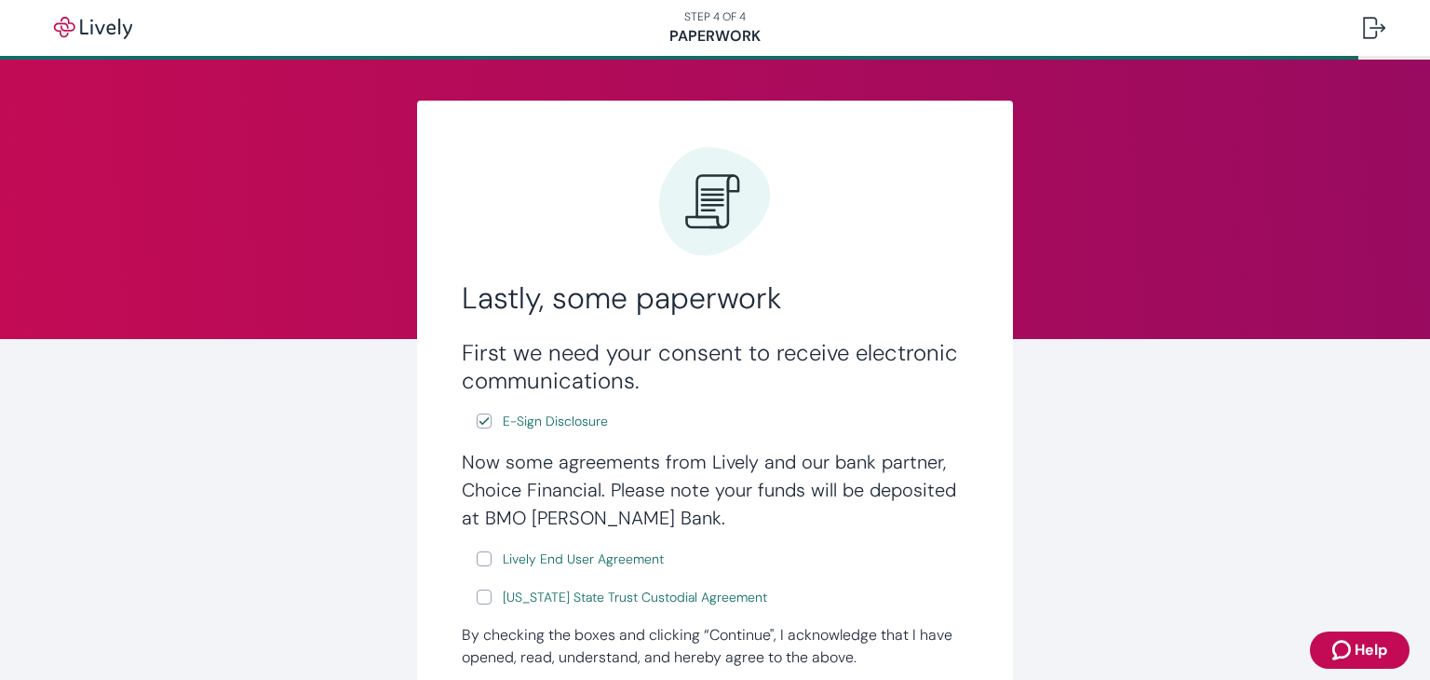
scroll to position [223, 0]
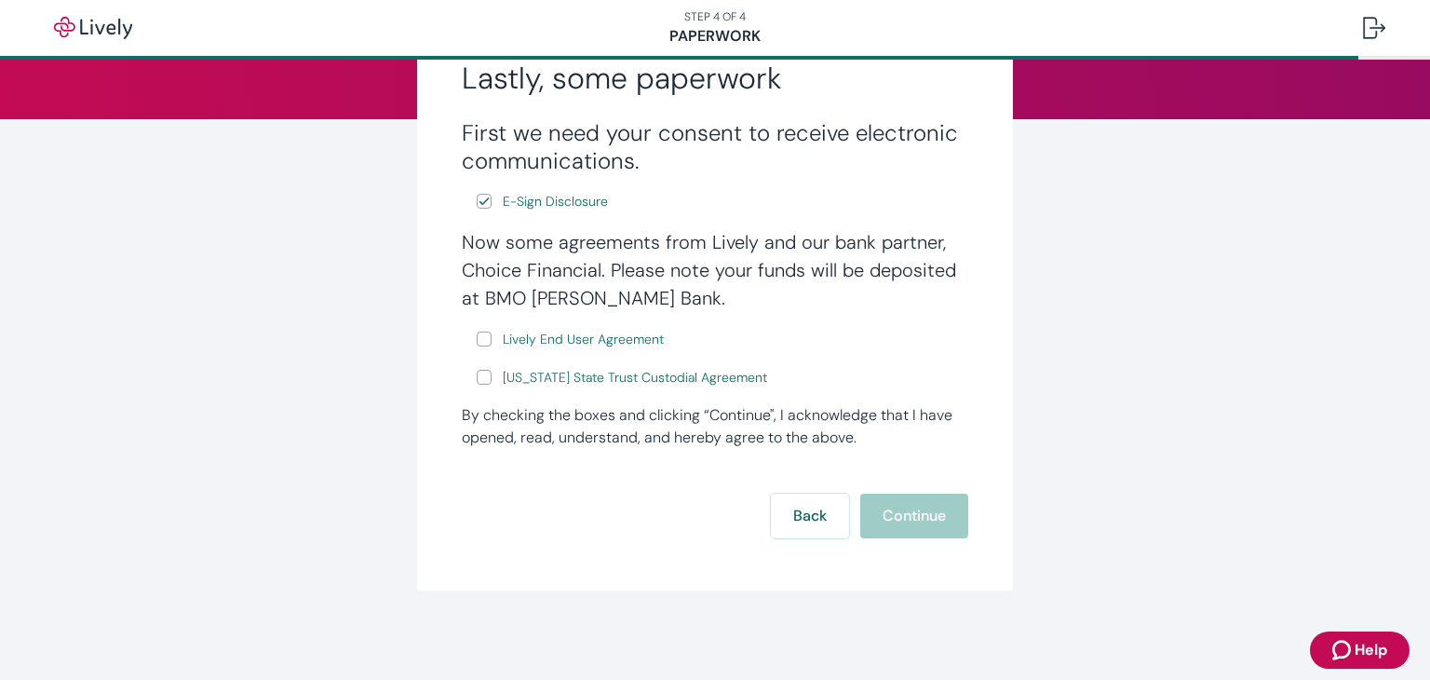
click at [477, 344] on input "Lively End User Agreement" at bounding box center [484, 338] width 15 height 15
checkbox input "true"
click at [478, 384] on label "[US_STATE] State Trust Custodial Agreement" at bounding box center [624, 377] width 294 height 23
click at [478, 384] on input "[US_STATE] State Trust Custodial Agreement" at bounding box center [484, 377] width 15 height 15
checkbox input "true"
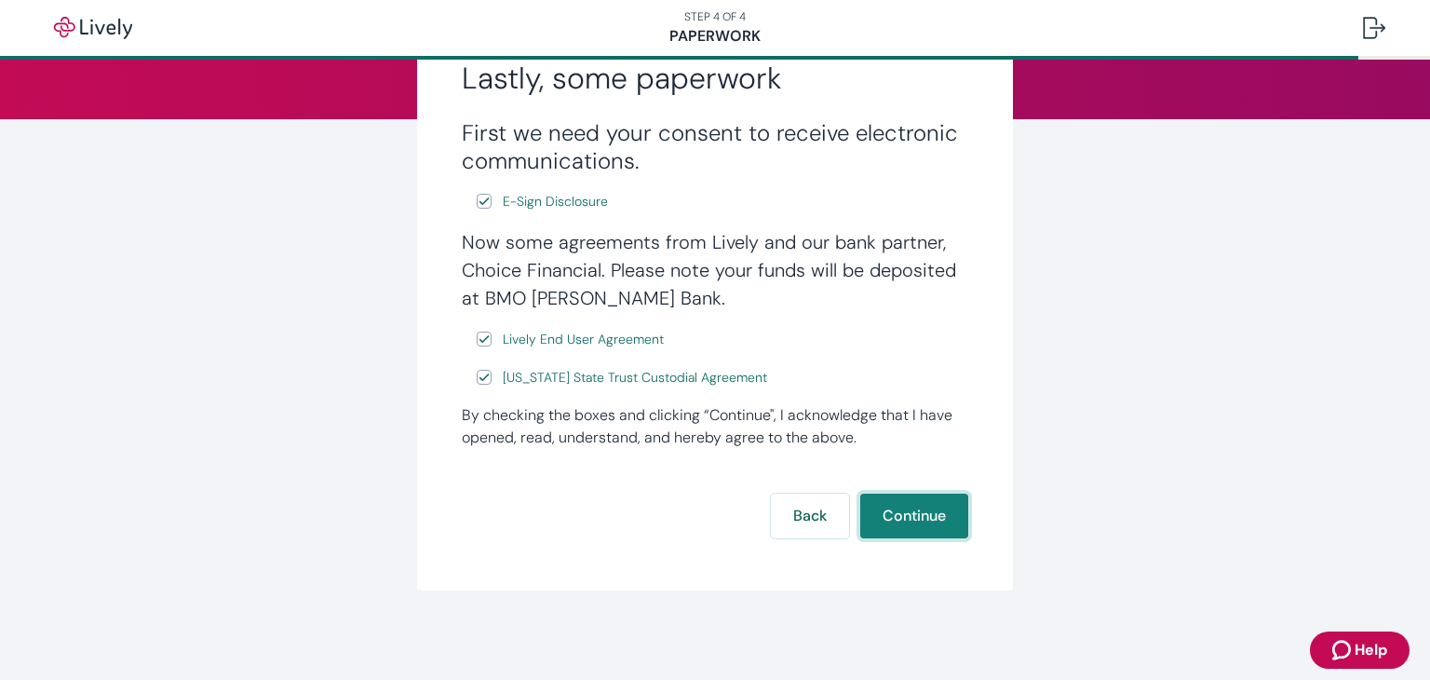
click at [920, 528] on button "Continue" at bounding box center [914, 516] width 108 height 45
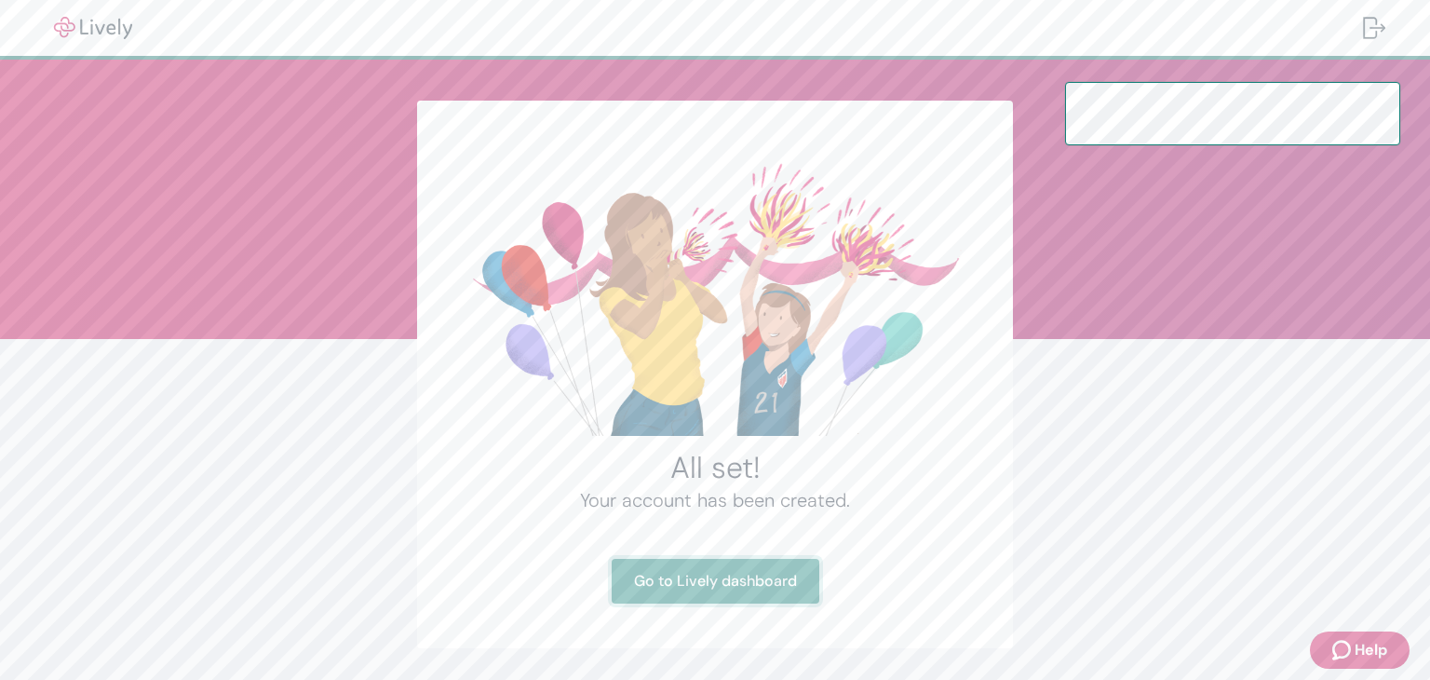
click at [752, 596] on link "Go to Lively dashboard" at bounding box center [716, 581] width 208 height 45
